Goal: Task Accomplishment & Management: Use online tool/utility

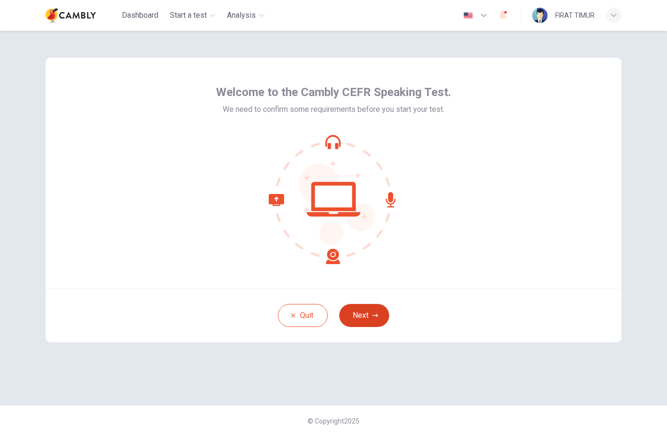
click at [359, 313] on button "Next" at bounding box center [364, 315] width 50 height 23
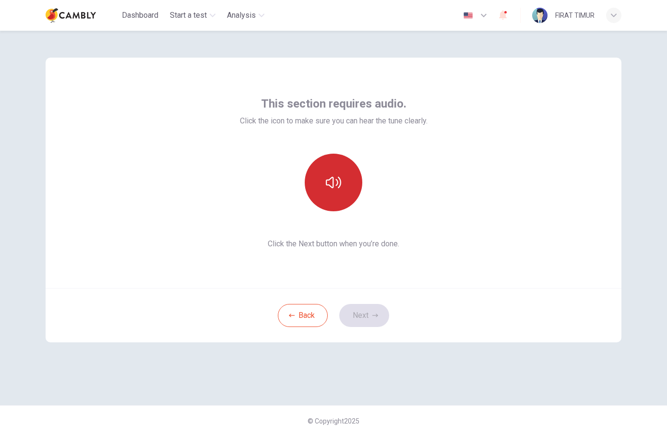
click at [331, 187] on icon "button" at bounding box center [333, 183] width 15 height 12
click at [331, 192] on button "button" at bounding box center [334, 183] width 58 height 58
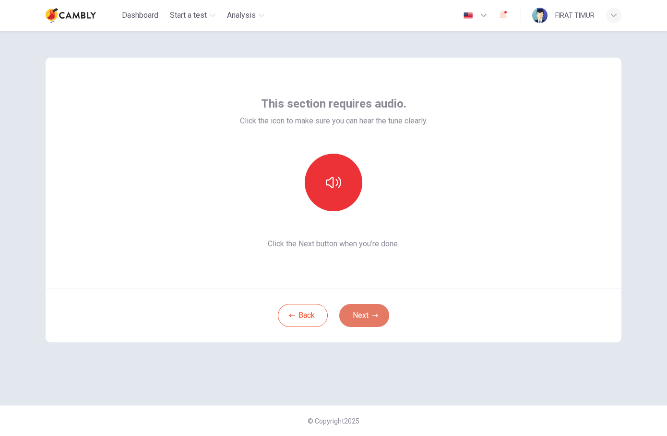
click at [365, 311] on button "Next" at bounding box center [364, 315] width 50 height 23
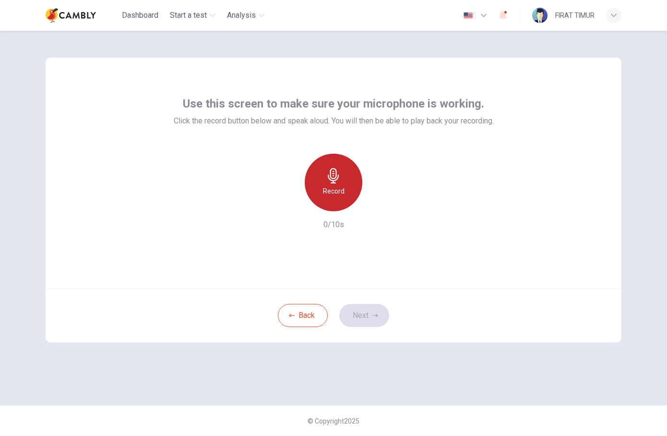
click at [331, 181] on icon "button" at bounding box center [333, 175] width 15 height 15
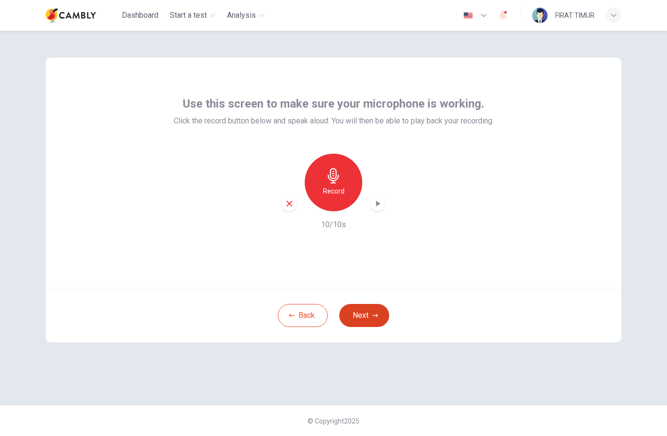
click at [363, 318] on button "Next" at bounding box center [364, 315] width 50 height 23
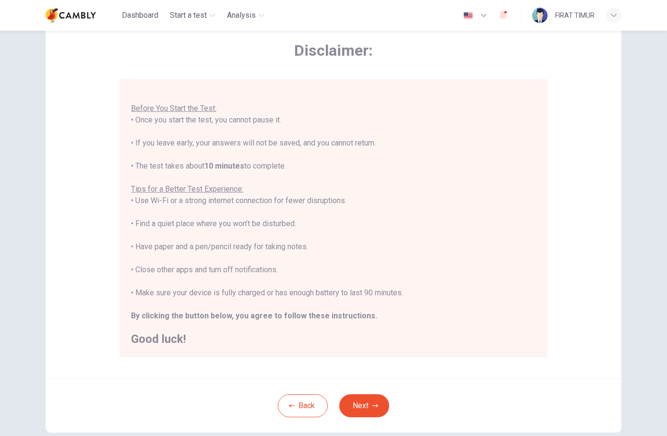
scroll to position [98, 0]
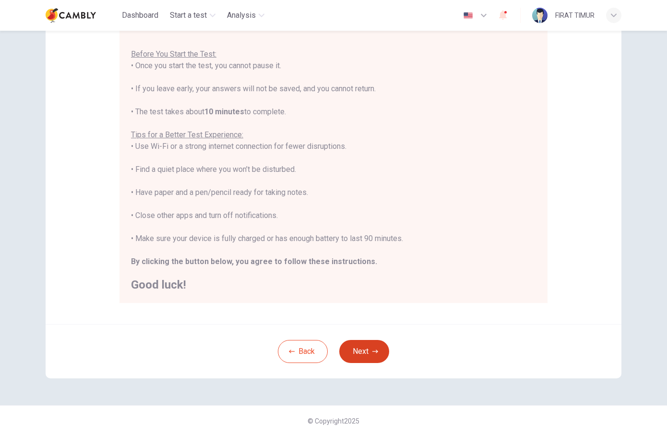
click at [368, 352] on button "Next" at bounding box center [364, 351] width 50 height 23
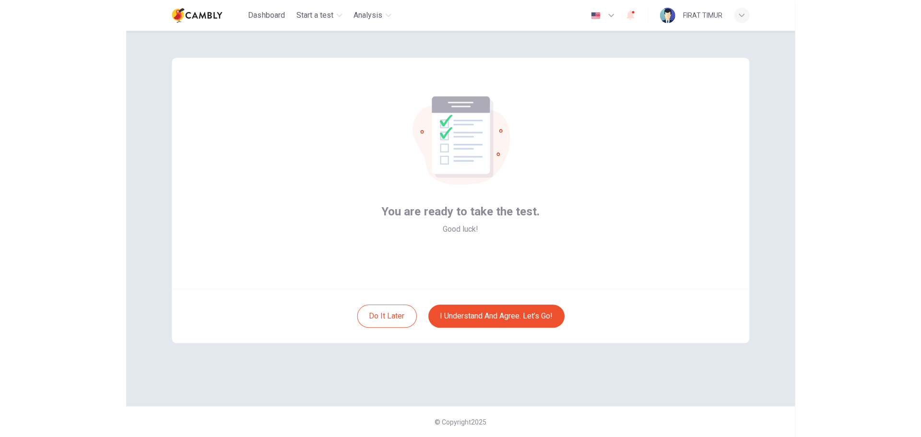
scroll to position [0, 0]
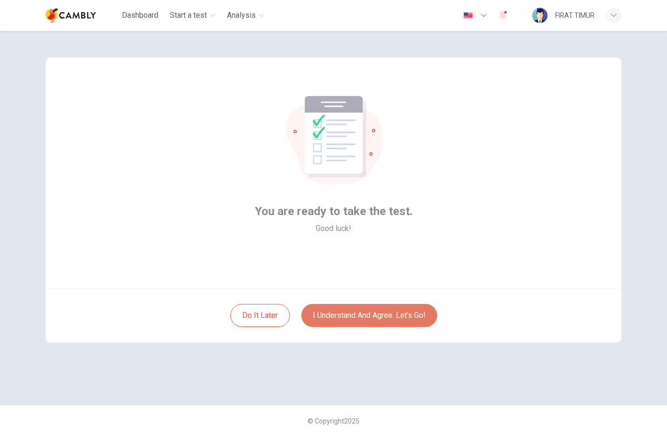
click at [358, 318] on button "I understand and agree. Let’s go!" at bounding box center [369, 315] width 136 height 23
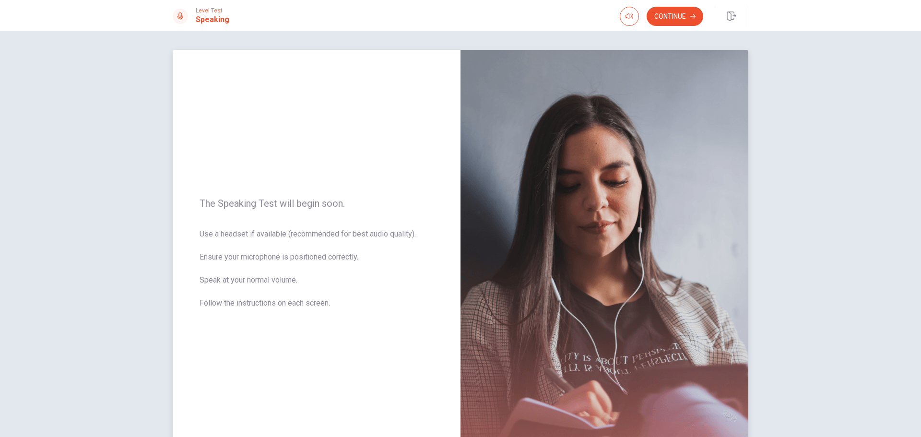
click at [554, 316] on img at bounding box center [605, 259] width 288 height 418
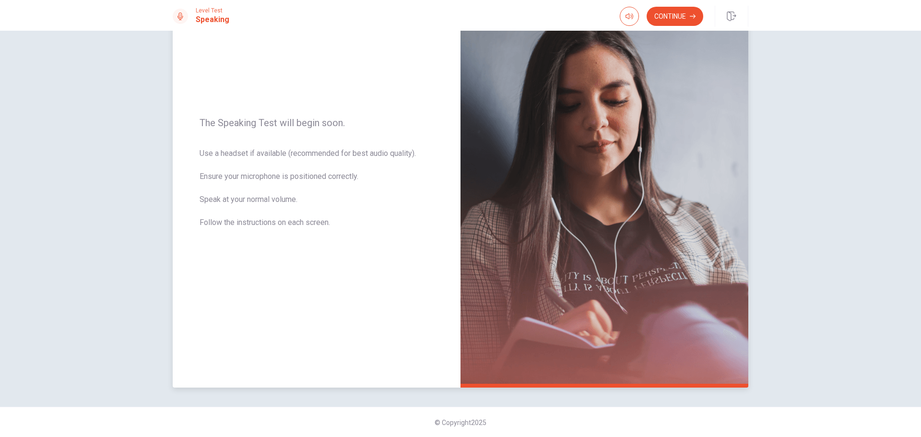
scroll to position [81, 0]
click at [666, 13] on button "Continue" at bounding box center [675, 16] width 57 height 19
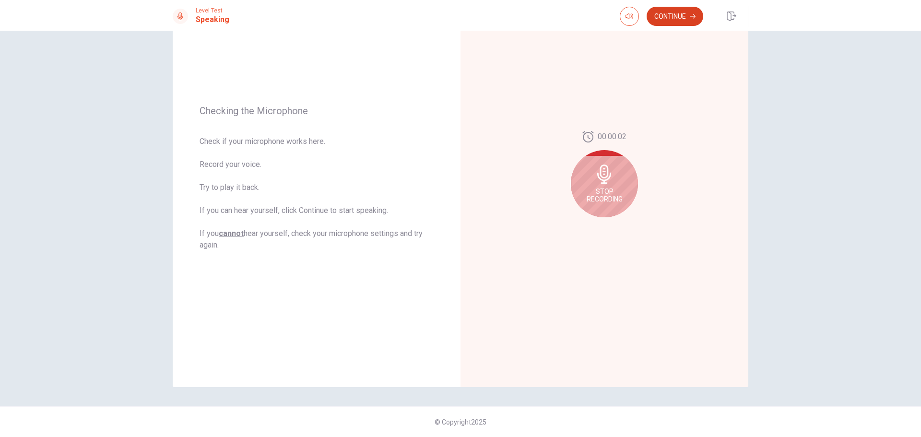
click at [666, 16] on button "Continue" at bounding box center [675, 16] width 57 height 19
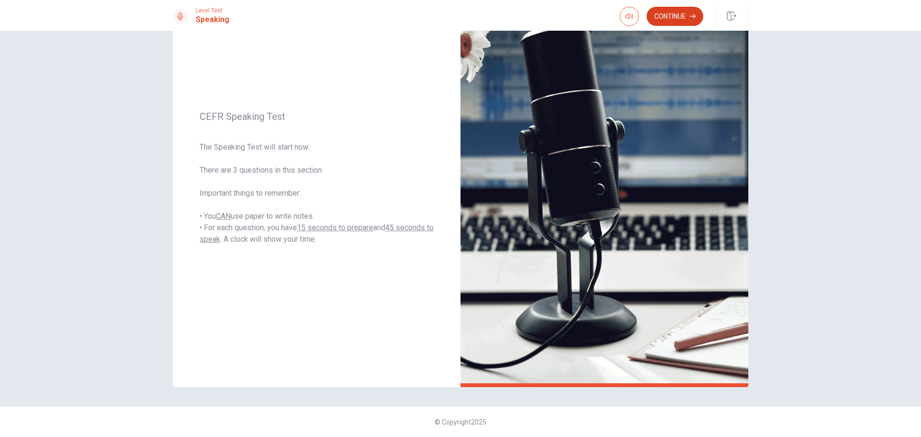
click at [665, 15] on button "Continue" at bounding box center [675, 16] width 57 height 19
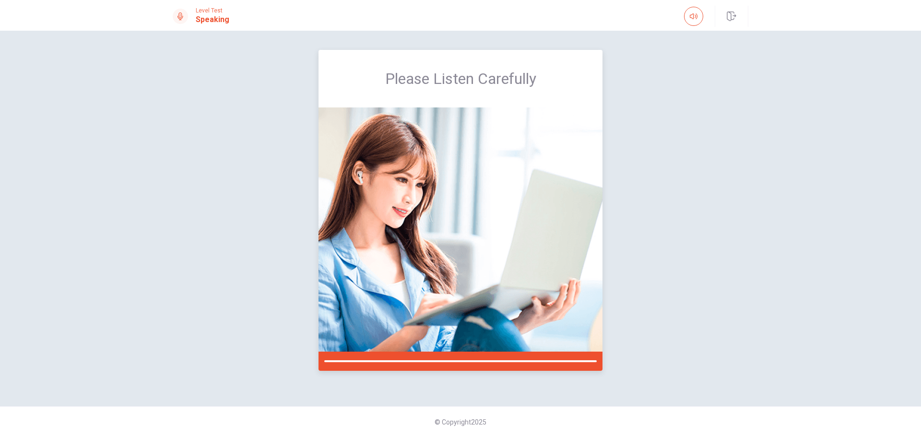
scroll to position [0, 0]
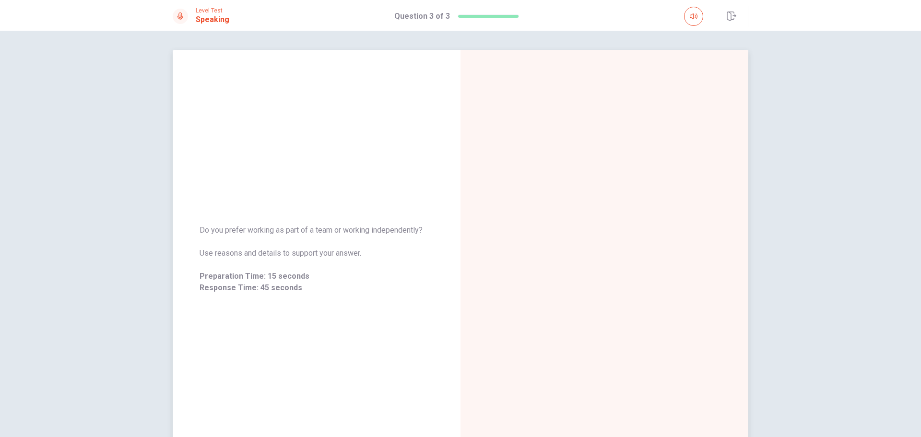
click at [399, 229] on span "Do you prefer working as part of a team or working independently?" at bounding box center [317, 231] width 234 height 12
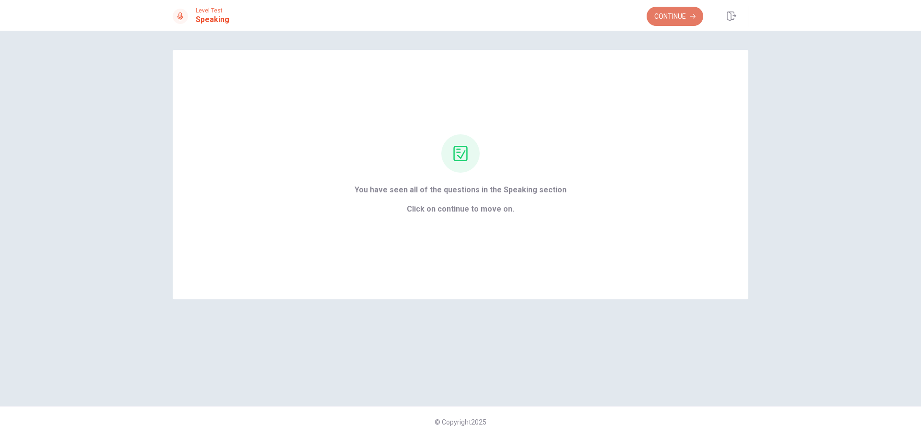
click at [661, 16] on button "Continue" at bounding box center [675, 16] width 57 height 19
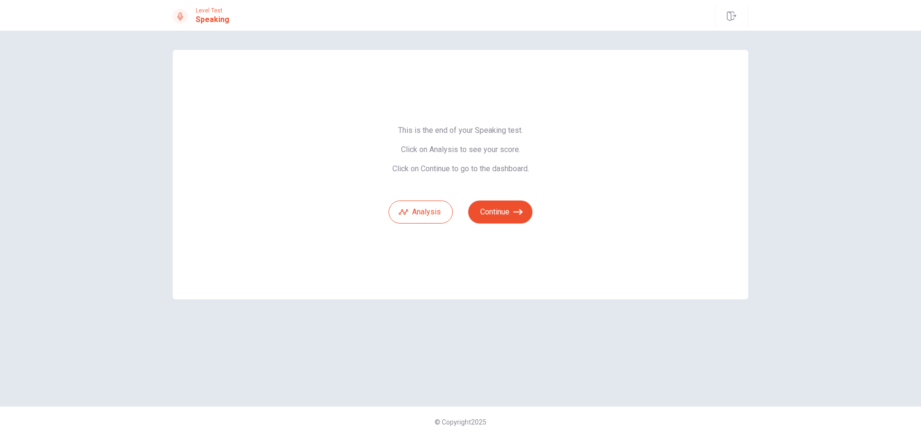
click at [385, 221] on div "This is the end of your Speaking test. Click on Analysis to see your score. Cli…" at bounding box center [461, 174] width 576 height 249
click at [428, 214] on button "Analysis" at bounding box center [421, 212] width 64 height 23
